Goal: Navigation & Orientation: Find specific page/section

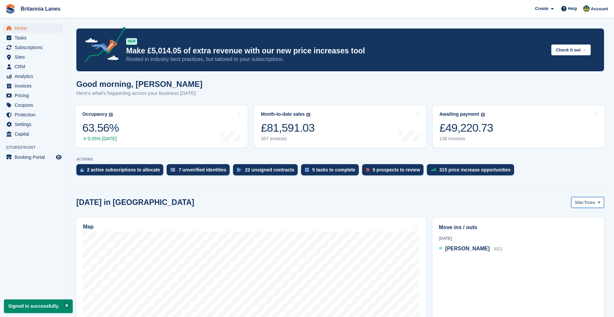
click at [581, 203] on span "Site:" at bounding box center [579, 202] width 9 height 7
click at [563, 254] on link "Hayle" at bounding box center [571, 254] width 60 height 12
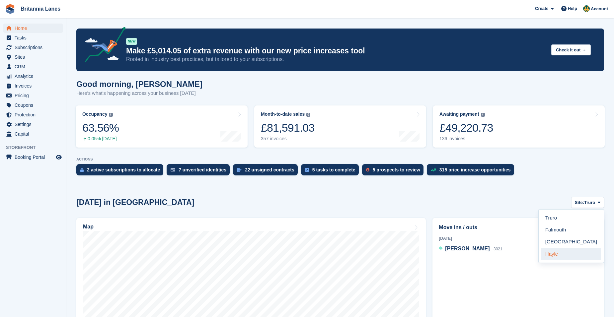
click at [555, 253] on link "Hayle" at bounding box center [571, 254] width 60 height 12
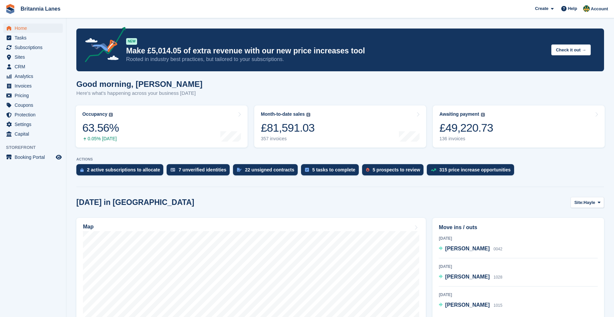
scroll to position [100, 0]
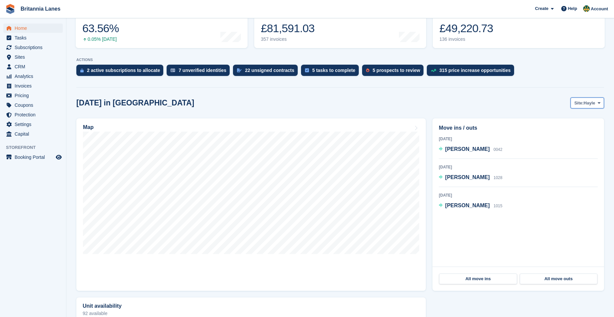
click at [586, 106] on span "Hayle" at bounding box center [590, 103] width 12 height 7
click at [567, 133] on link "Falmouth" at bounding box center [571, 131] width 60 height 12
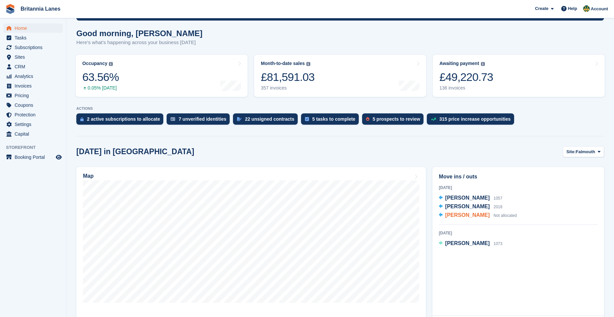
scroll to position [0, 0]
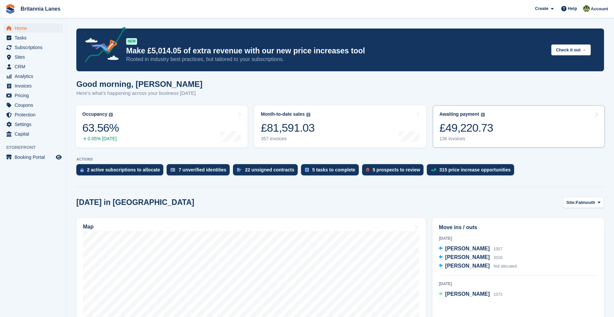
click at [472, 123] on div "£49,220.73" at bounding box center [466, 128] width 54 height 14
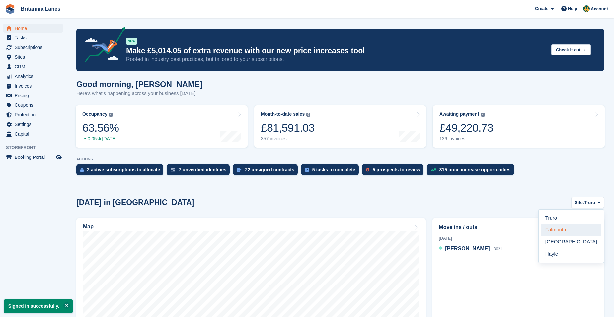
click at [568, 231] on link "Falmouth" at bounding box center [571, 230] width 60 height 12
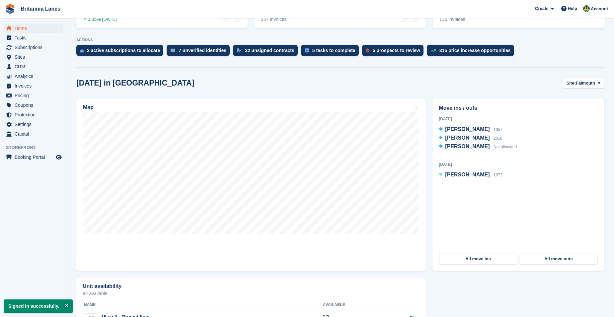
scroll to position [133, 0]
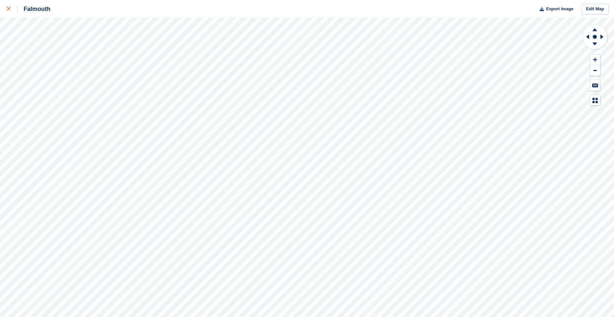
click at [7, 11] on div at bounding box center [12, 9] width 11 height 8
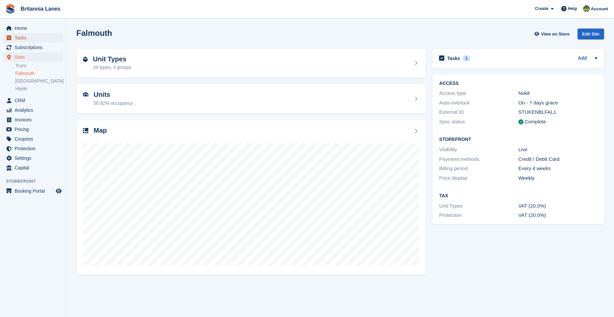
click at [24, 35] on span "Tasks" at bounding box center [35, 37] width 40 height 9
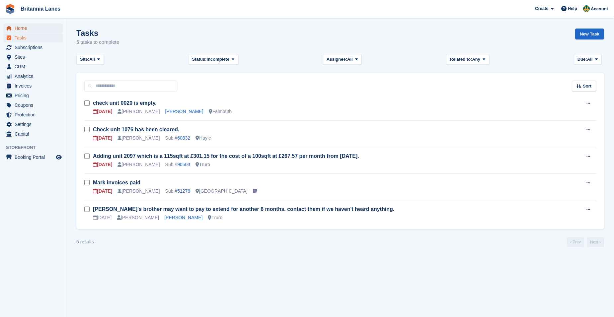
click at [20, 28] on span "Home" at bounding box center [35, 28] width 40 height 9
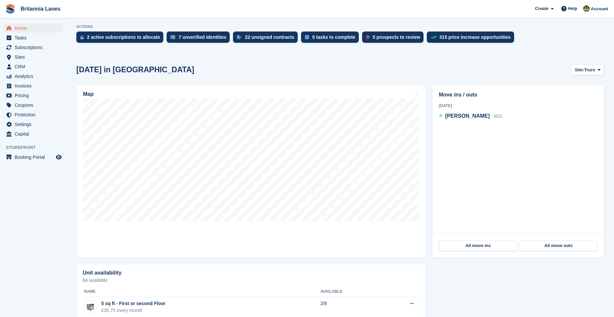
scroll to position [166, 0]
